Goal: Complete application form: Complete application form

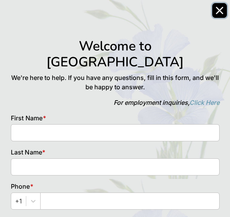
click at [221, 14] on icon "Close" at bounding box center [220, 11] width 8 height 8
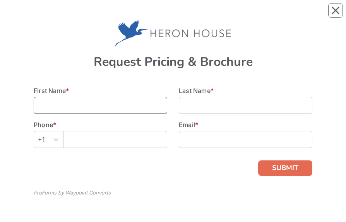
click at [69, 15] on input at bounding box center [101, 105] width 134 height 17
type input "[PERSON_NAME]"
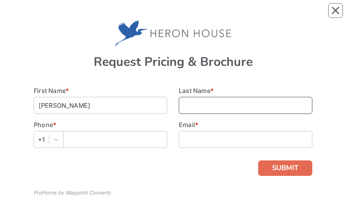
type input "Spiro"
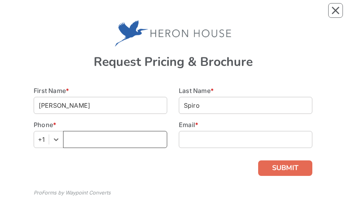
click at [96, 15] on input "text" at bounding box center [115, 139] width 104 height 17
type input "6102565400"
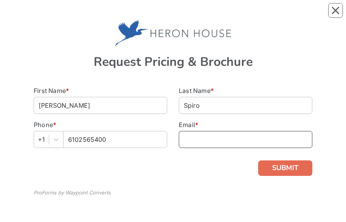
click at [210, 15] on input at bounding box center [246, 139] width 134 height 17
type input "[EMAIL_ADDRESS][DOMAIN_NAME]"
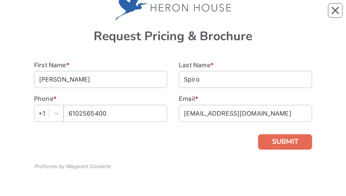
scroll to position [26, 0]
click at [290, 15] on button "SUBMIT" at bounding box center [285, 142] width 54 height 15
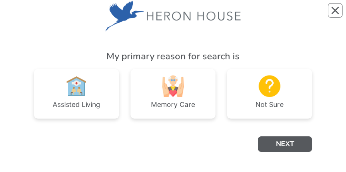
scroll to position [19, 0]
click at [86, 15] on img at bounding box center [76, 87] width 22 height 22
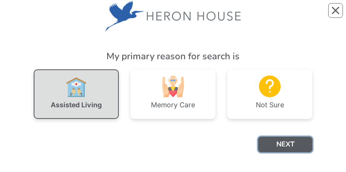
click at [283, 15] on button "NEXT" at bounding box center [285, 144] width 54 height 15
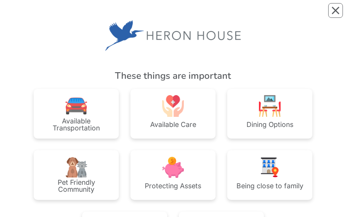
click at [84, 15] on div "Available Transportation" at bounding box center [76, 124] width 73 height 14
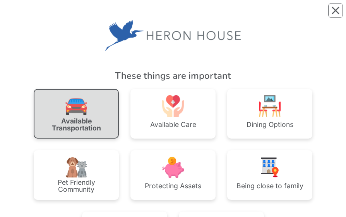
click at [182, 15] on div "Available Care" at bounding box center [173, 124] width 46 height 7
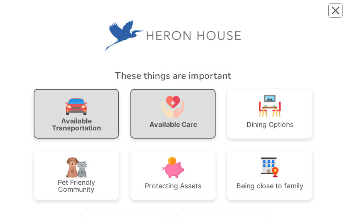
click at [77, 15] on div "Pet Friendly Community" at bounding box center [76, 186] width 73 height 14
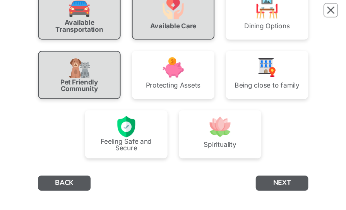
scroll to position [104, 0]
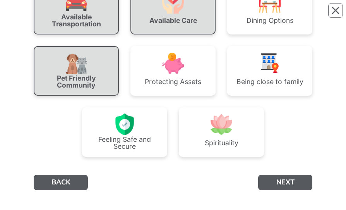
click at [177, 15] on div "Protecting Assets" at bounding box center [173, 81] width 57 height 7
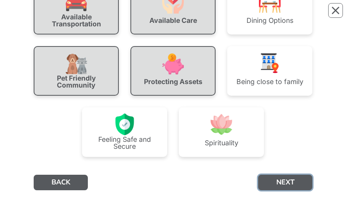
click at [282, 15] on button "NEXT" at bounding box center [285, 182] width 54 height 15
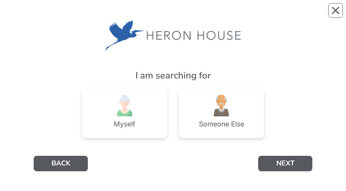
click at [140, 15] on div "Myself" at bounding box center [124, 114] width 85 height 50
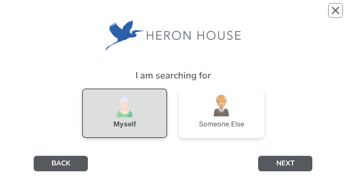
click at [289, 15] on button "NEXT" at bounding box center [285, 163] width 54 height 15
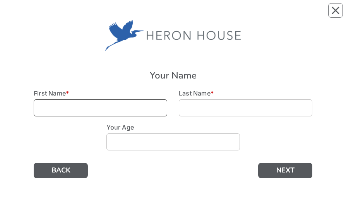
click at [136, 15] on input at bounding box center [101, 108] width 134 height 17
type input "[PERSON_NAME]"
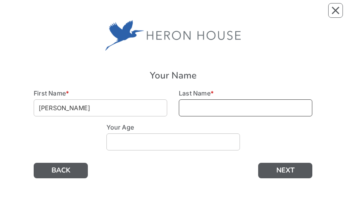
type input "Spiro"
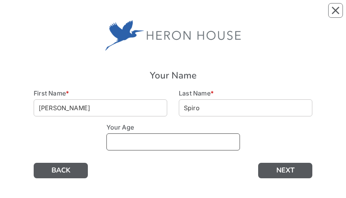
click at [141, 15] on input at bounding box center [174, 142] width 134 height 17
type input "82"
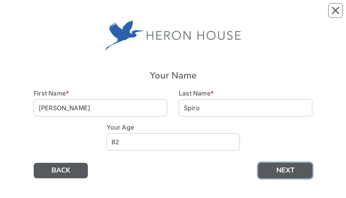
click at [300, 15] on button "NEXT" at bounding box center [285, 170] width 54 height 15
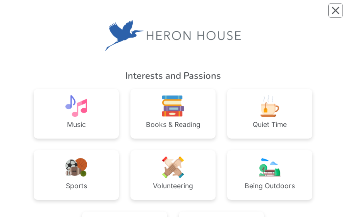
click at [168, 15] on img at bounding box center [173, 106] width 22 height 22
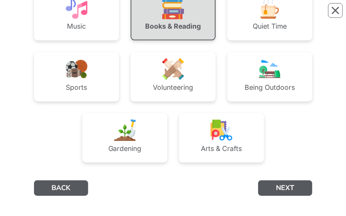
scroll to position [98, 0]
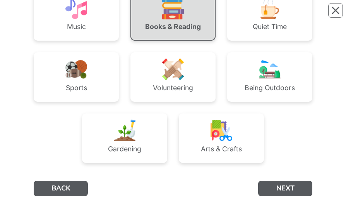
click at [289, 15] on div "Interests and Passions Music Books & Reading Quiet Time Sports Volunteering Bei…" at bounding box center [173, 59] width 279 height 299
click at [287, 15] on button "NEXT" at bounding box center [285, 188] width 54 height 15
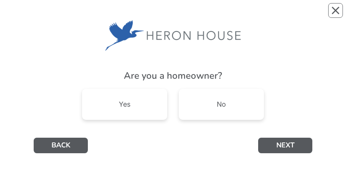
click at [229, 15] on div "No" at bounding box center [221, 104] width 85 height 31
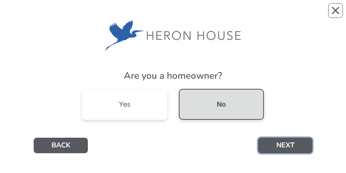
click at [292, 15] on button "NEXT" at bounding box center [285, 145] width 54 height 15
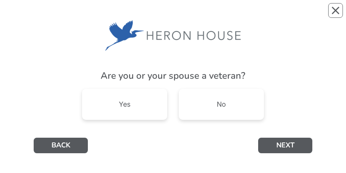
click at [133, 15] on div "Yes" at bounding box center [124, 104] width 85 height 31
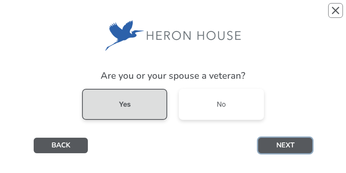
click at [290, 15] on button "NEXT" at bounding box center [285, 145] width 54 height 15
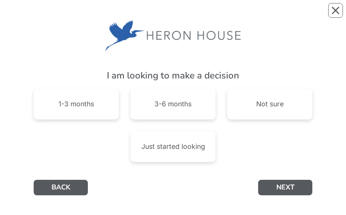
click at [176, 15] on div "Just started looking" at bounding box center [173, 146] width 85 height 31
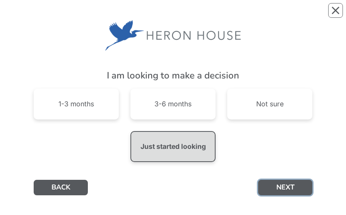
click at [280, 15] on button "NEXT" at bounding box center [285, 187] width 54 height 15
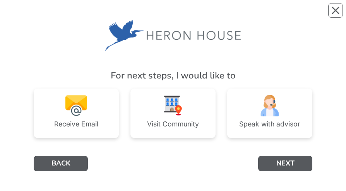
click at [85, 15] on div "Receive Email" at bounding box center [76, 124] width 44 height 7
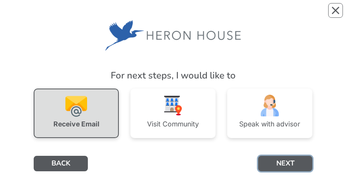
click at [289, 15] on button "NEXT" at bounding box center [285, 163] width 54 height 15
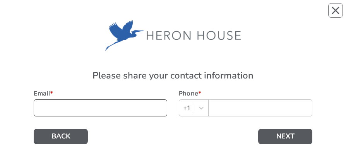
click at [85, 15] on input at bounding box center [101, 108] width 134 height 17
type input "[EMAIL_ADDRESS][DOMAIN_NAME]"
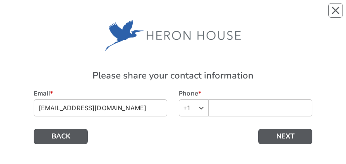
click at [232, 15] on div "Phone * option +1, selected. Select is focused ,type to refine list, press Down…" at bounding box center [245, 106] width 145 height 34
click at [227, 15] on input "text" at bounding box center [260, 108] width 104 height 17
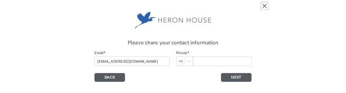
scroll to position [72, 0]
